Goal: Check status: Check status

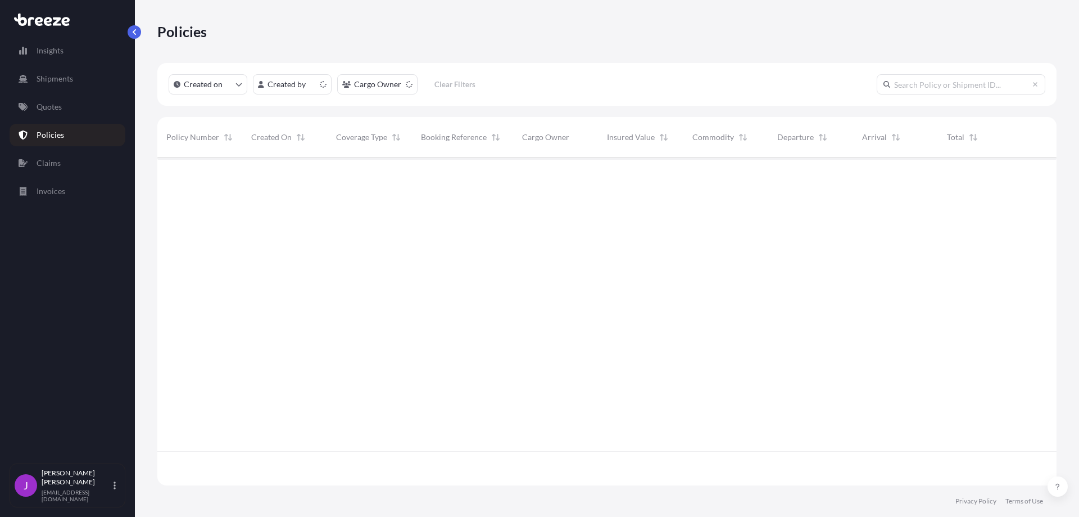
scroll to position [325, 891]
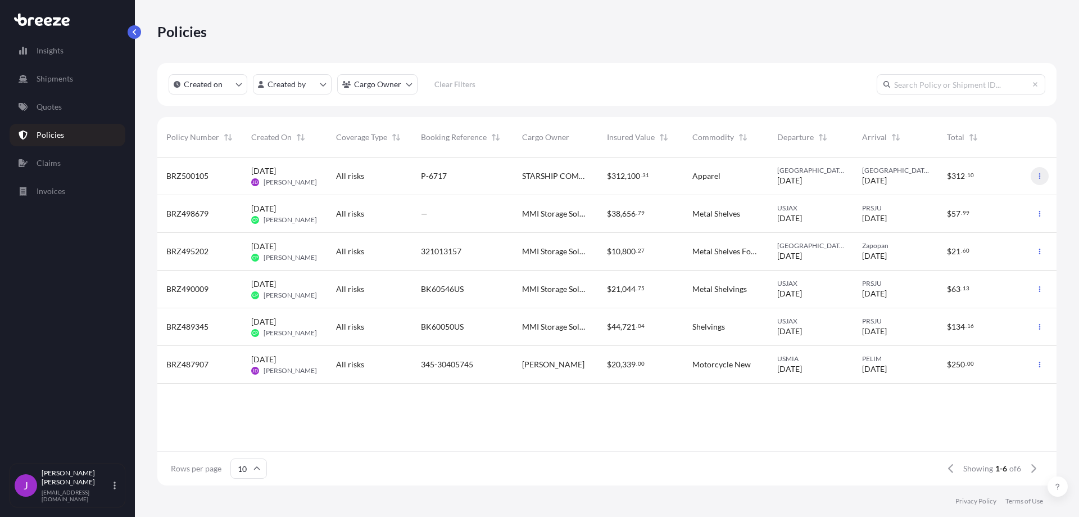
click at [1048, 175] on button "button" at bounding box center [1040, 176] width 18 height 18
click at [276, 171] on span "[DATE]" at bounding box center [263, 170] width 25 height 11
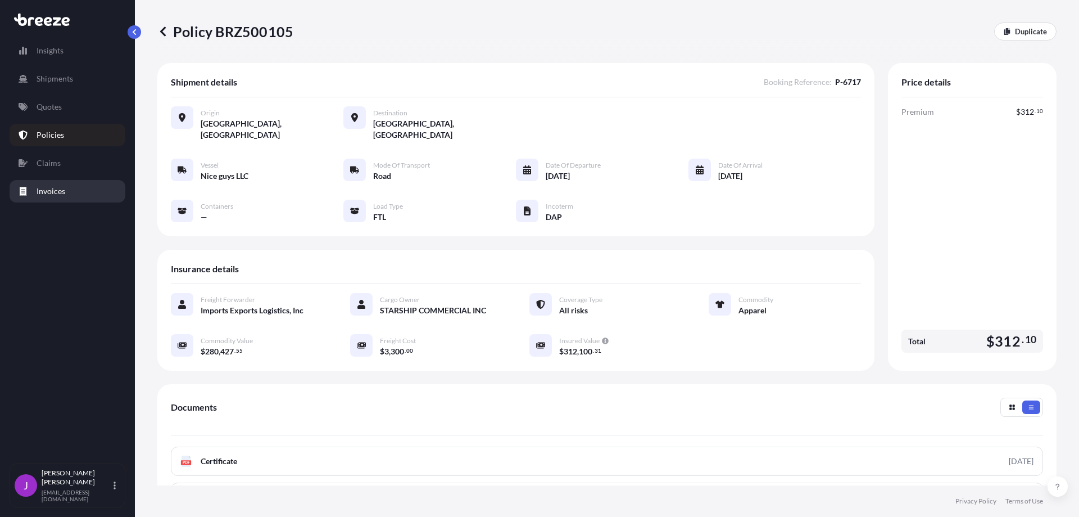
click at [51, 192] on p "Invoices" at bounding box center [51, 190] width 29 height 11
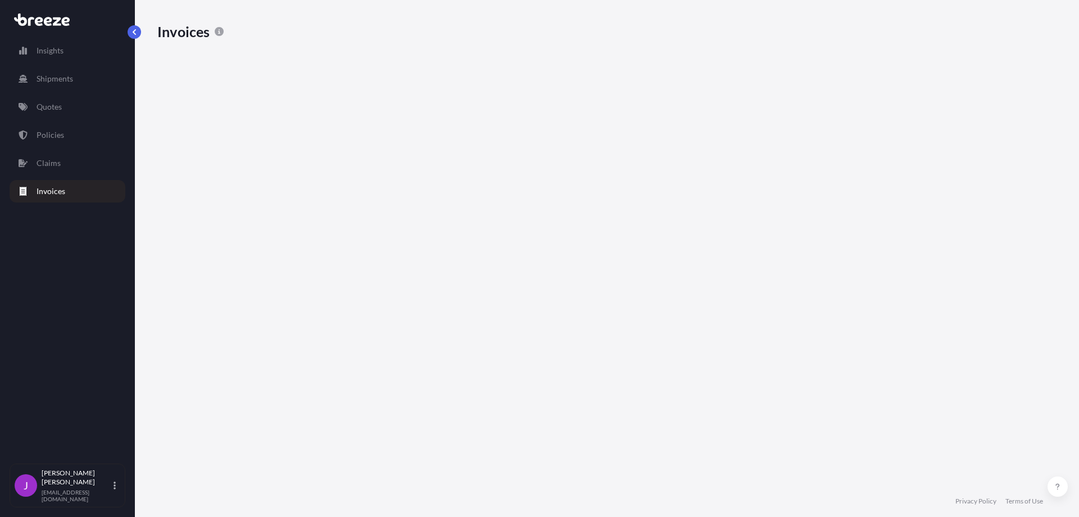
scroll to position [384, 891]
drag, startPoint x: 212, startPoint y: 123, endPoint x: 162, endPoint y: 123, distance: 49.5
click at [162, 309] on div "breeze-4434" at bounding box center [257, 328] width 200 height 38
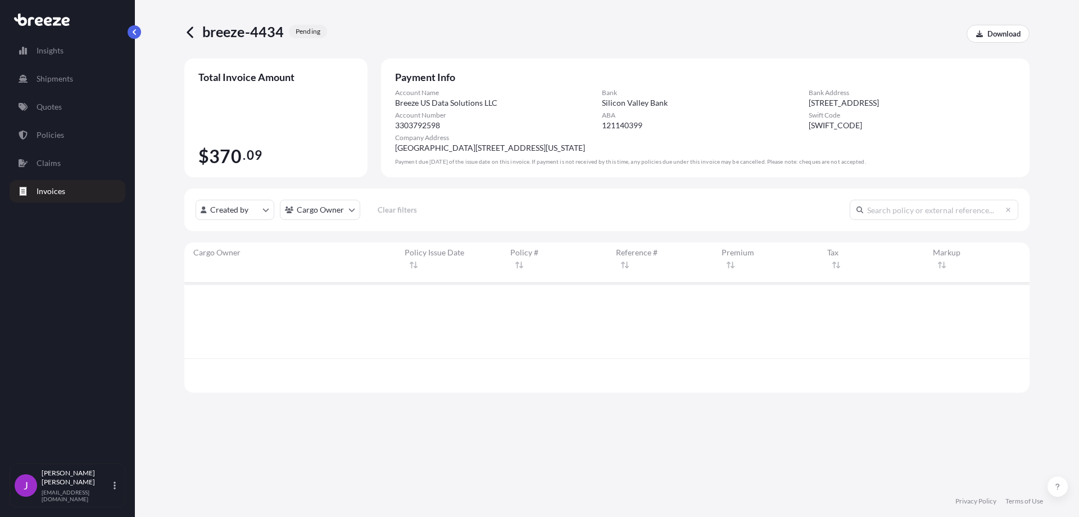
scroll to position [107, 837]
drag, startPoint x: 282, startPoint y: 34, endPoint x: 203, endPoint y: 37, distance: 78.7
click at [203, 37] on span "breeze-4434" at bounding box center [243, 31] width 82 height 18
copy span "breeze-4434"
